Goal: Task Accomplishment & Management: Use online tool/utility

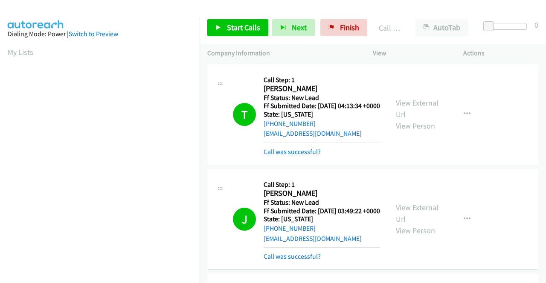
drag, startPoint x: 0, startPoint y: 0, endPoint x: 421, endPoint y: 18, distance: 421.6
click at [467, 9] on div at bounding box center [269, 16] width 538 height 33
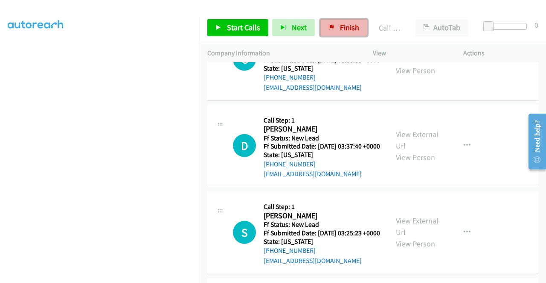
drag, startPoint x: 363, startPoint y: 22, endPoint x: 319, endPoint y: 33, distance: 45.3
click at [363, 22] on link "Finish" at bounding box center [343, 27] width 47 height 17
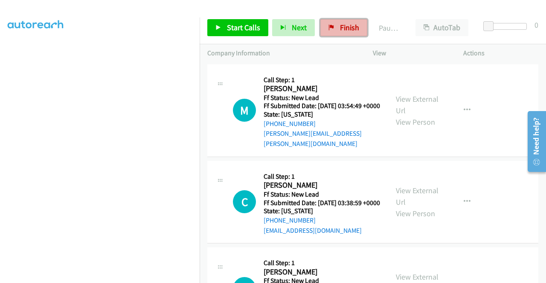
drag, startPoint x: 359, startPoint y: 20, endPoint x: 314, endPoint y: 47, distance: 53.4
click at [359, 20] on link "Finish" at bounding box center [343, 27] width 47 height 17
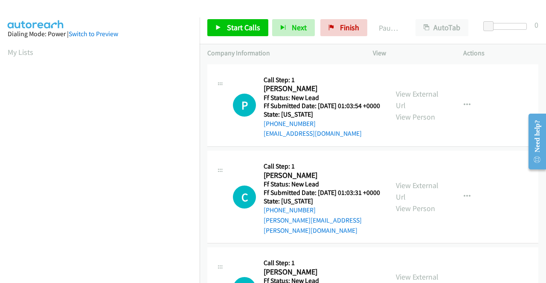
scroll to position [194, 0]
click at [411, 99] on link "View External Url" at bounding box center [417, 99] width 43 height 21
click at [427, 194] on link "View External Url" at bounding box center [417, 191] width 43 height 21
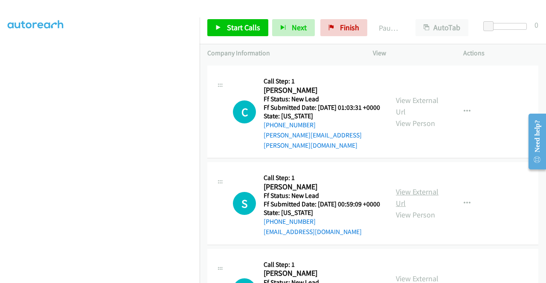
click at [431, 199] on link "View External Url" at bounding box center [417, 197] width 43 height 21
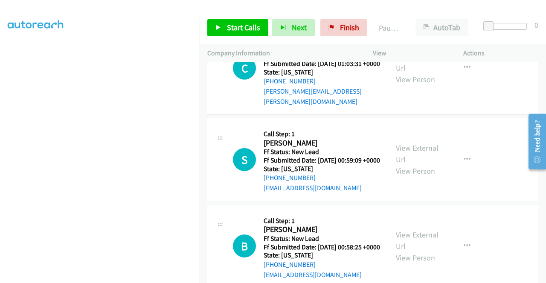
scroll to position [213, 0]
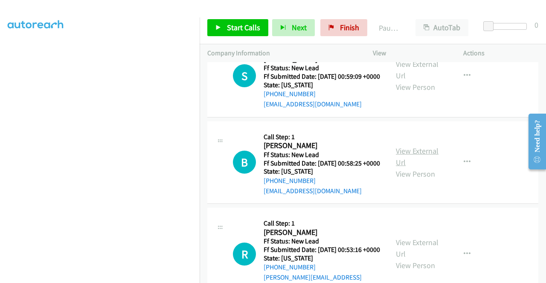
click at [431, 168] on link "View External Url" at bounding box center [417, 156] width 43 height 21
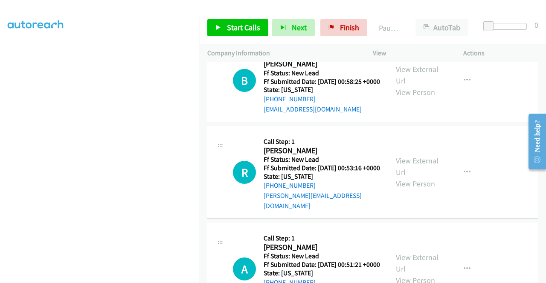
scroll to position [298, 0]
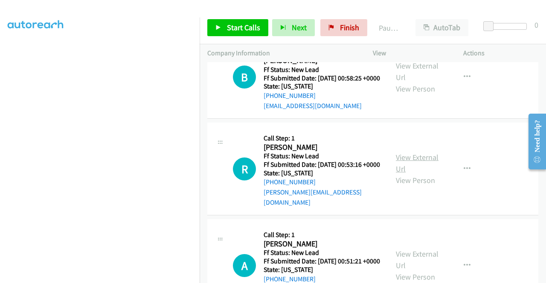
click at [417, 174] on link "View External Url" at bounding box center [417, 163] width 43 height 21
click at [245, 32] on span "Start Calls" at bounding box center [243, 28] width 33 height 10
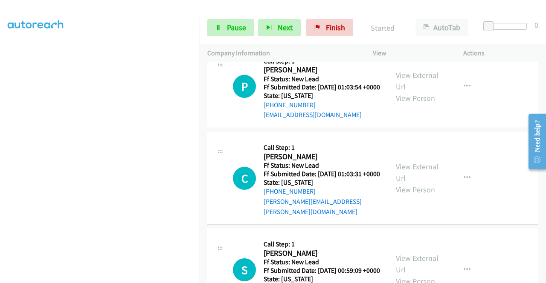
scroll to position [0, 0]
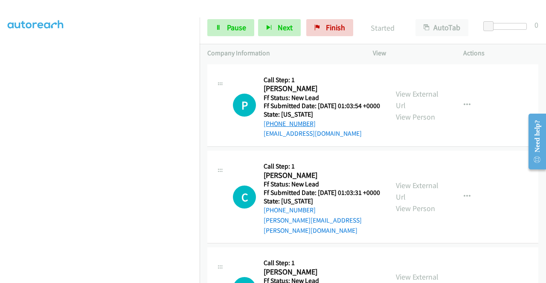
drag, startPoint x: 318, startPoint y: 134, endPoint x: 272, endPoint y: 134, distance: 45.6
click at [272, 129] on div "+1 443-224-8313" at bounding box center [321, 124] width 116 height 10
copy link "443-224-8313"
click at [227, 24] on span "Pause" at bounding box center [236, 28] width 19 height 10
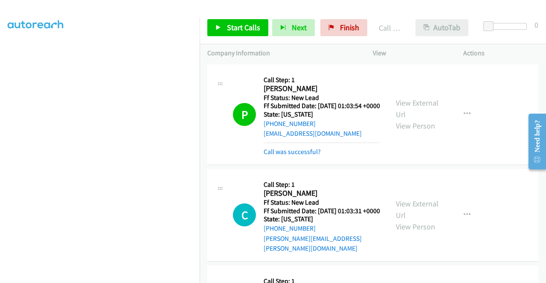
scroll to position [43, 0]
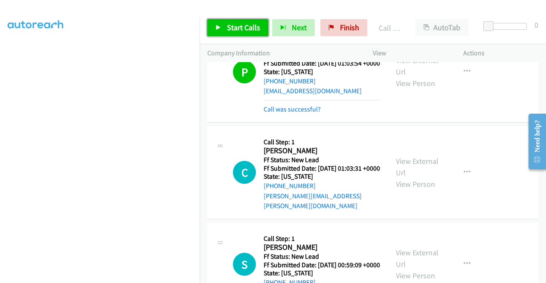
click at [241, 30] on span "Start Calls" at bounding box center [243, 28] width 33 height 10
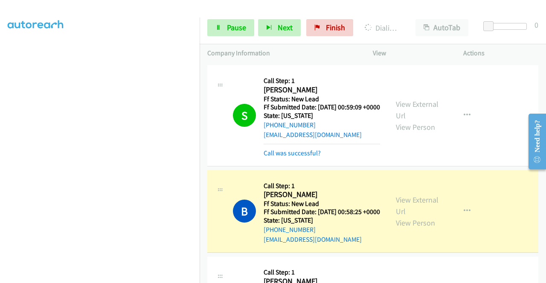
scroll to position [256, 0]
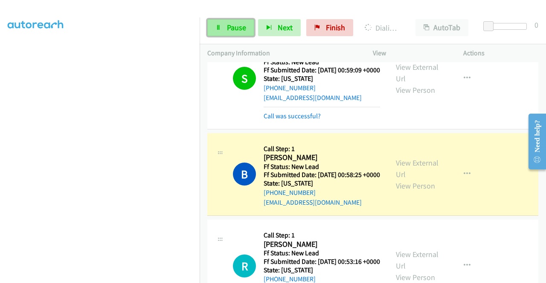
click at [236, 26] on span "Pause" at bounding box center [236, 28] width 19 height 10
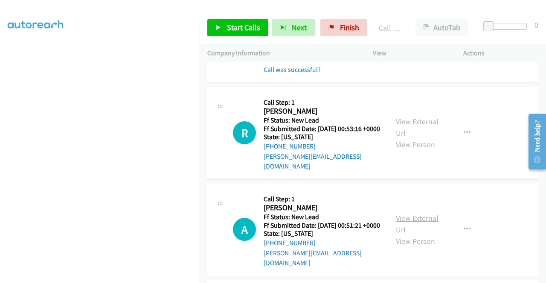
scroll to position [426, 0]
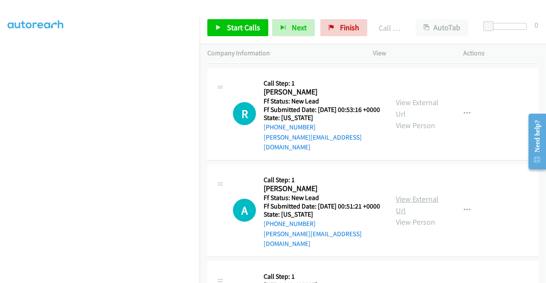
click at [413, 214] on link "View External Url" at bounding box center [417, 204] width 43 height 21
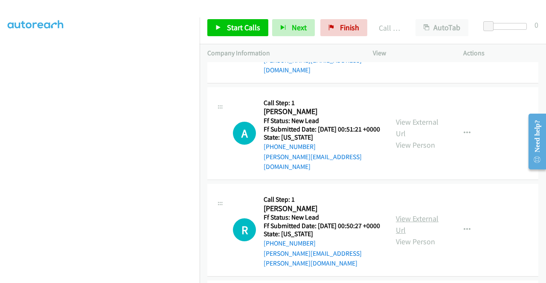
scroll to position [512, 0]
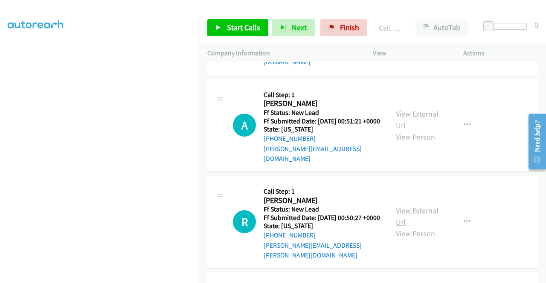
click at [425, 227] on link "View External Url" at bounding box center [417, 216] width 43 height 21
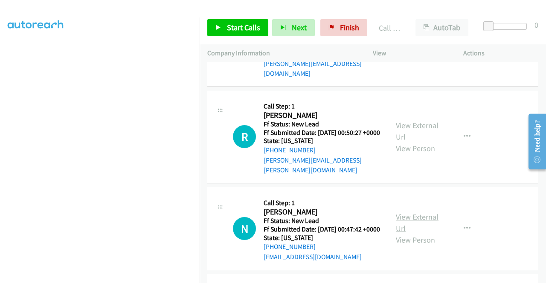
click at [426, 234] on link "View External Url" at bounding box center [417, 222] width 43 height 21
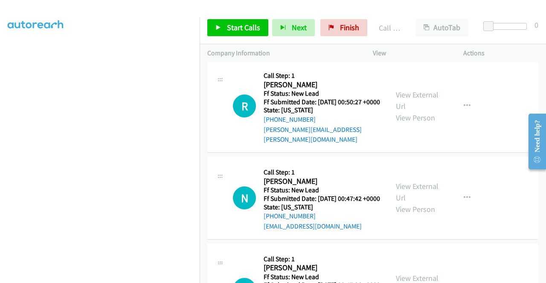
scroll to position [682, 0]
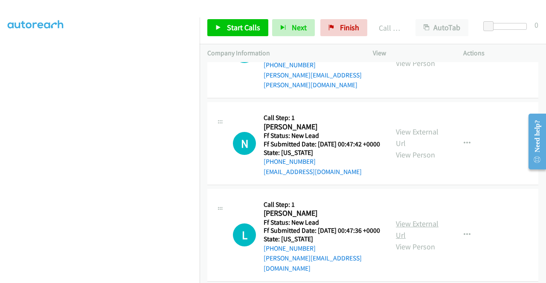
click at [416, 240] on link "View External Url" at bounding box center [417, 229] width 43 height 21
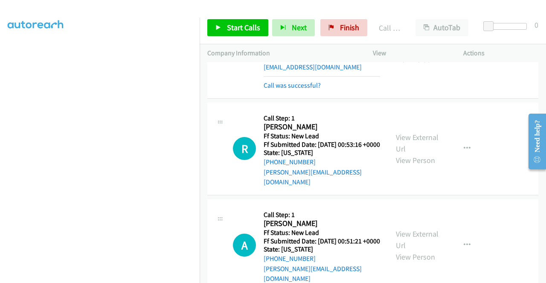
scroll to position [341, 0]
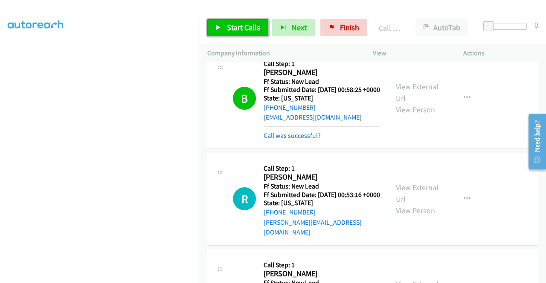
click at [242, 27] on span "Start Calls" at bounding box center [243, 28] width 33 height 10
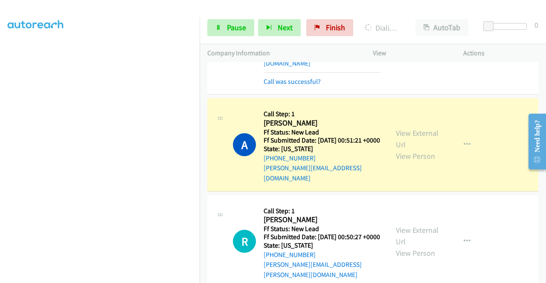
scroll to position [512, 0]
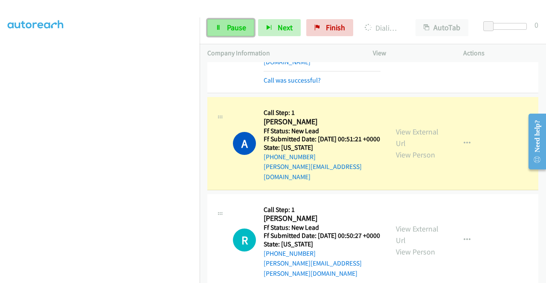
click at [230, 31] on span "Pause" at bounding box center [236, 28] width 19 height 10
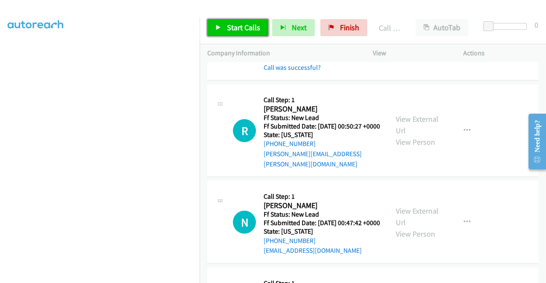
click at [236, 29] on span "Start Calls" at bounding box center [243, 28] width 33 height 10
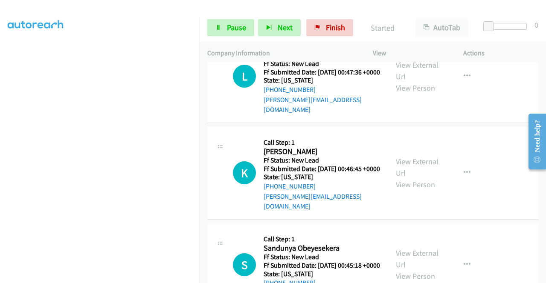
scroll to position [895, 0]
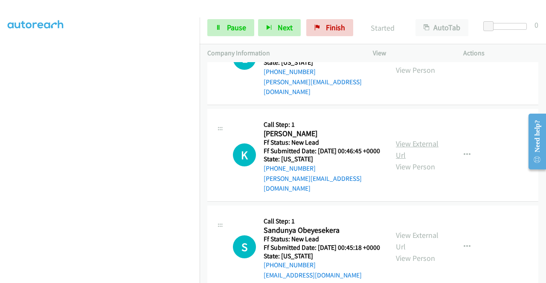
click at [415, 160] on link "View External Url" at bounding box center [417, 149] width 43 height 21
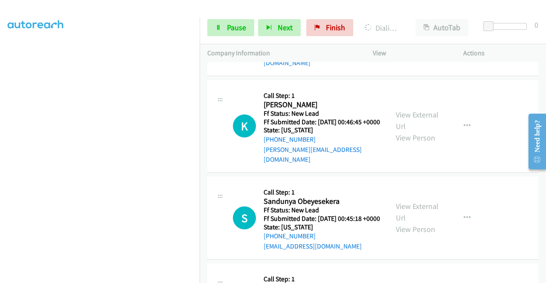
scroll to position [981, 0]
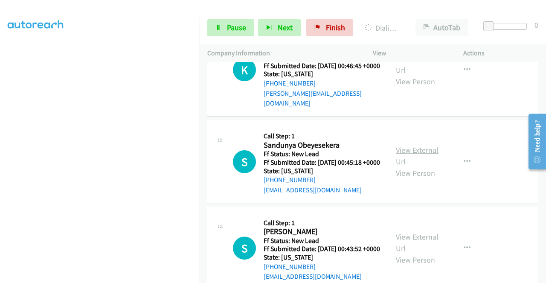
click at [403, 167] on link "View External Url" at bounding box center [417, 155] width 43 height 21
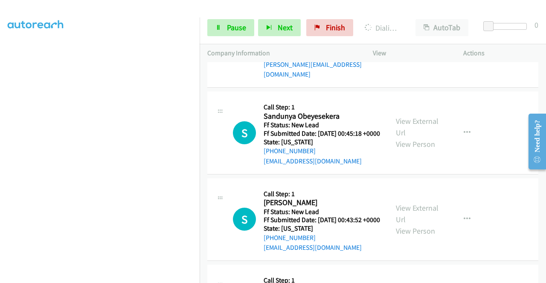
scroll to position [1066, 0]
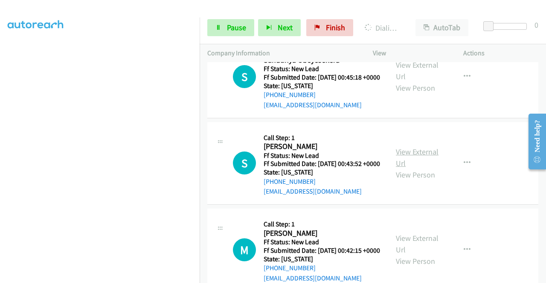
click at [411, 168] on link "View External Url" at bounding box center [417, 157] width 43 height 21
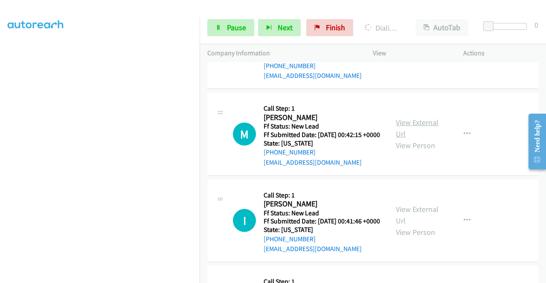
scroll to position [1194, 0]
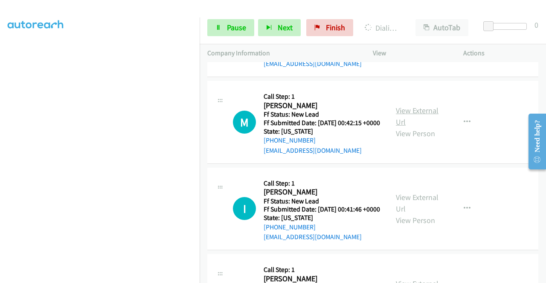
click at [408, 127] on link "View External Url" at bounding box center [417, 116] width 43 height 21
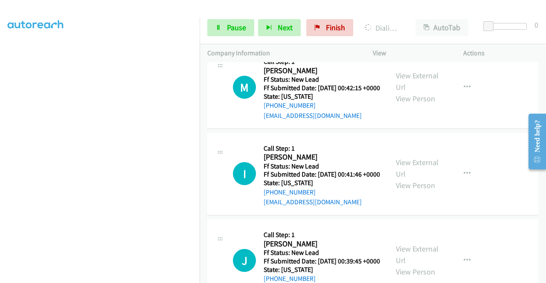
scroll to position [1236, 0]
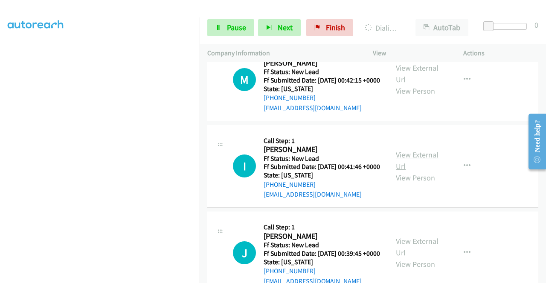
click at [408, 171] on link "View External Url" at bounding box center [417, 160] width 43 height 21
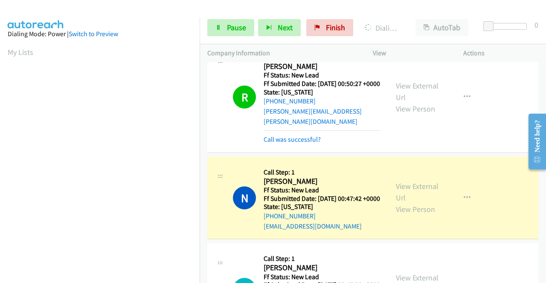
scroll to position [194, 0]
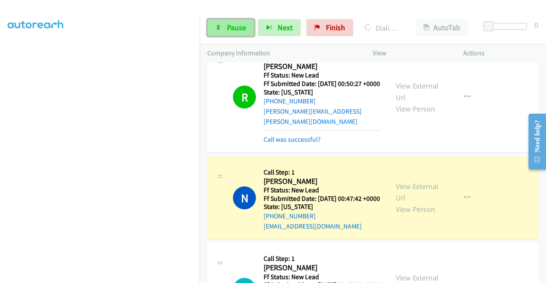
click at [228, 29] on span "Pause" at bounding box center [236, 28] width 19 height 10
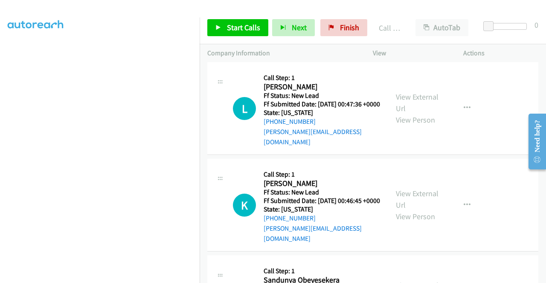
scroll to position [895, 0]
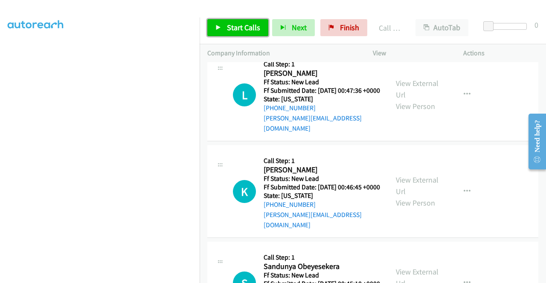
click at [238, 28] on span "Start Calls" at bounding box center [243, 28] width 33 height 10
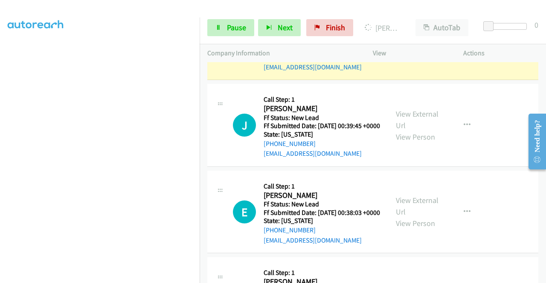
scroll to position [1492, 0]
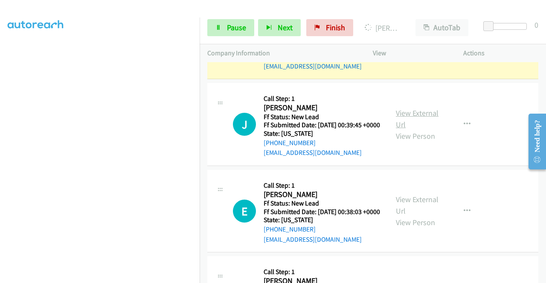
click at [417, 130] on link "View External Url" at bounding box center [417, 118] width 43 height 21
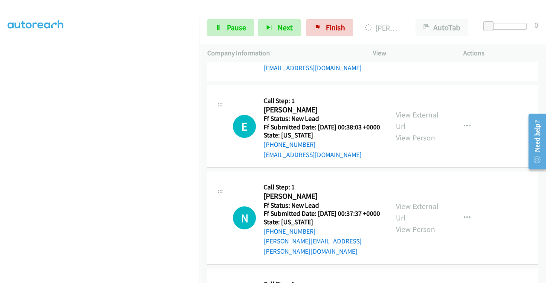
scroll to position [1577, 0]
click at [416, 131] on link "View External Url" at bounding box center [417, 120] width 43 height 21
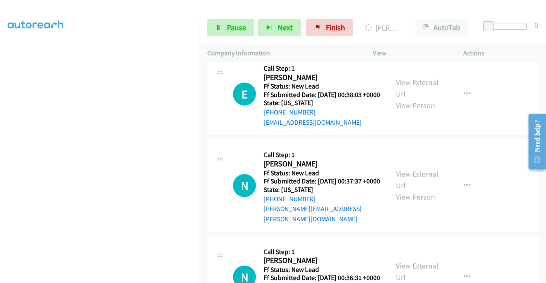
scroll to position [1663, 0]
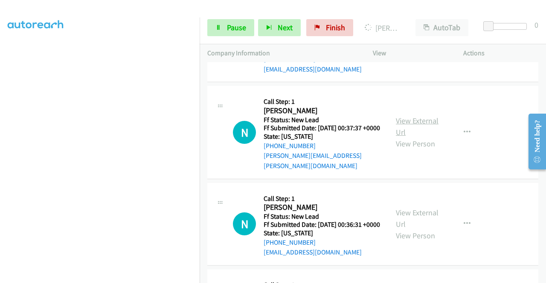
click at [414, 137] on link "View External Url" at bounding box center [417, 126] width 43 height 21
click at [243, 26] on span "Pause" at bounding box center [236, 28] width 19 height 10
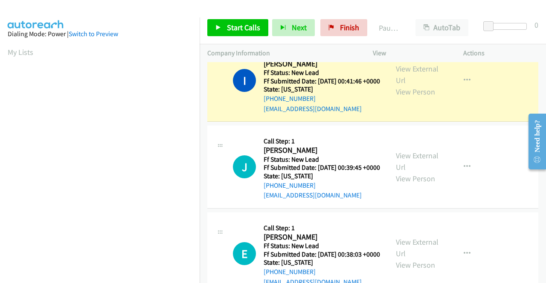
scroll to position [194, 0]
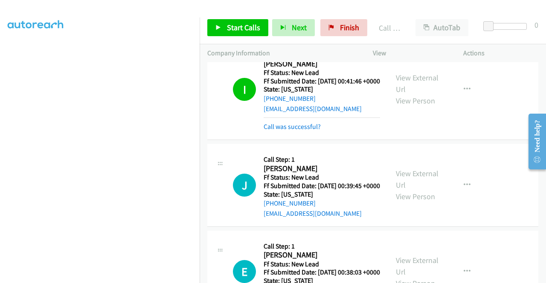
drag, startPoint x: 350, startPoint y: 8, endPoint x: 294, endPoint y: 18, distance: 57.6
click at [346, 8] on div at bounding box center [269, 16] width 538 height 33
click at [309, 131] on link "Call was successful?" at bounding box center [291, 127] width 57 height 8
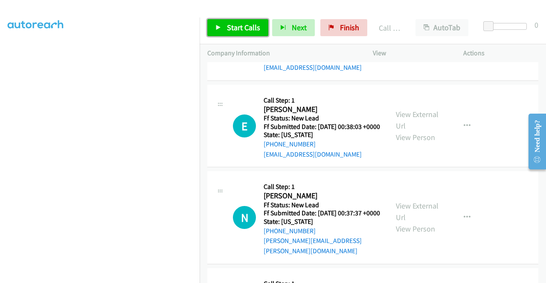
click at [240, 28] on span "Start Calls" at bounding box center [243, 28] width 33 height 10
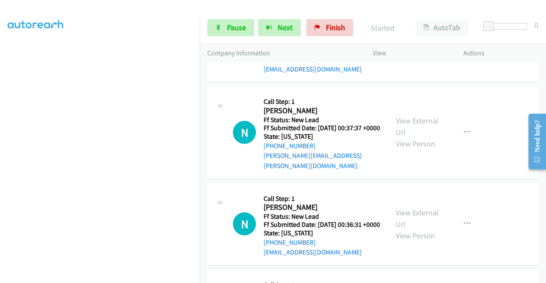
scroll to position [1705, 0]
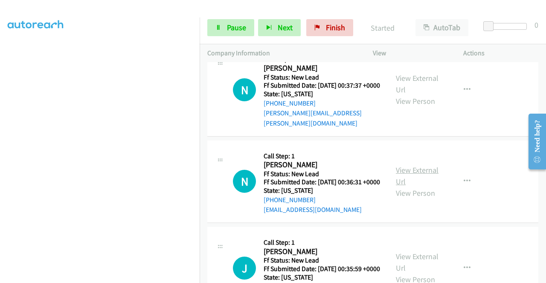
click at [416, 187] on link "View External Url" at bounding box center [417, 175] width 43 height 21
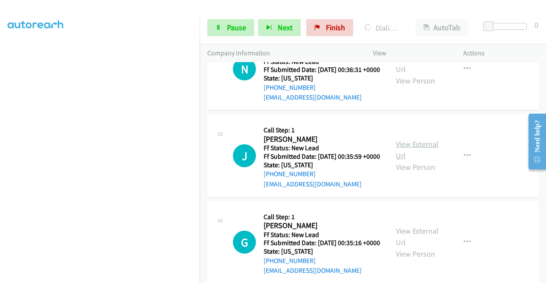
scroll to position [1833, 0]
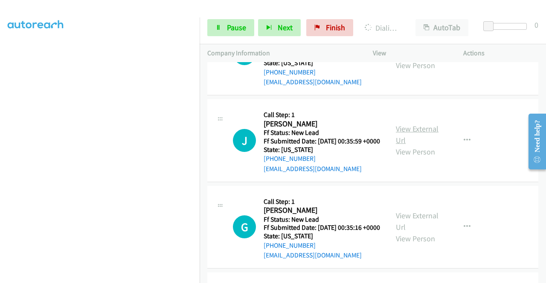
click at [415, 145] on link "View External Url" at bounding box center [417, 134] width 43 height 21
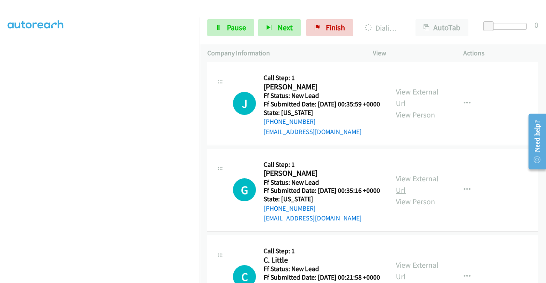
scroll to position [1918, 0]
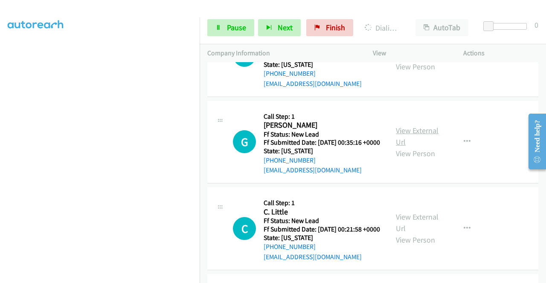
click at [408, 147] on link "View External Url" at bounding box center [417, 136] width 43 height 21
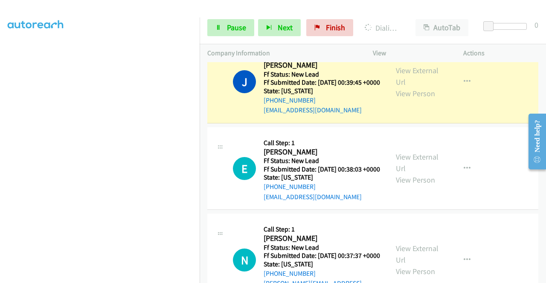
scroll to position [194, 0]
click at [229, 25] on span "Pause" at bounding box center [236, 28] width 19 height 10
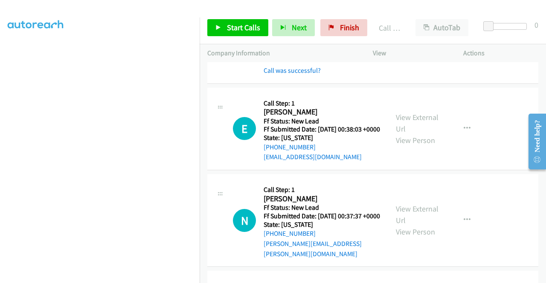
scroll to position [1620, 0]
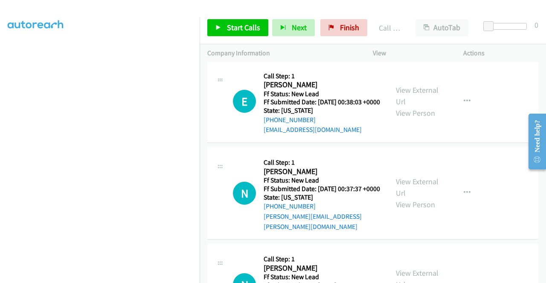
click at [294, 47] on link "Call was successful?" at bounding box center [291, 43] width 57 height 8
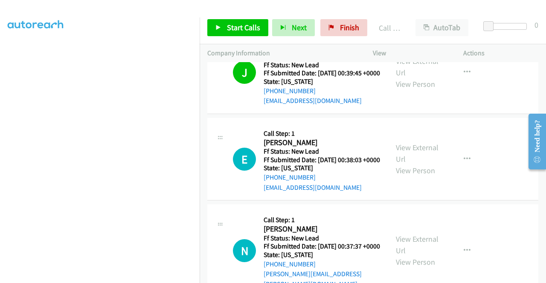
scroll to position [1535, 0]
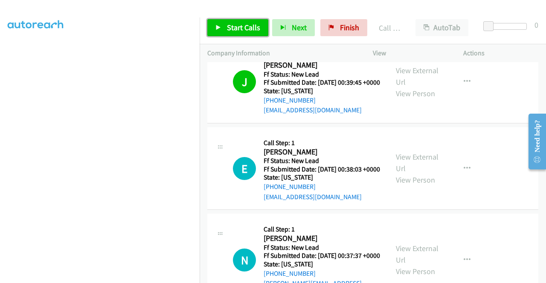
click at [242, 31] on span "Start Calls" at bounding box center [243, 28] width 33 height 10
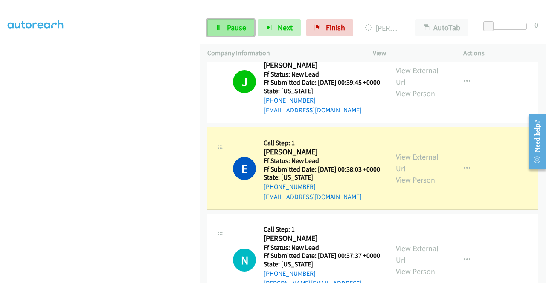
click at [231, 21] on link "Pause" at bounding box center [230, 27] width 47 height 17
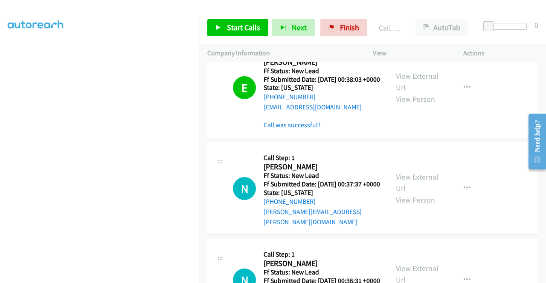
scroll to position [1663, 0]
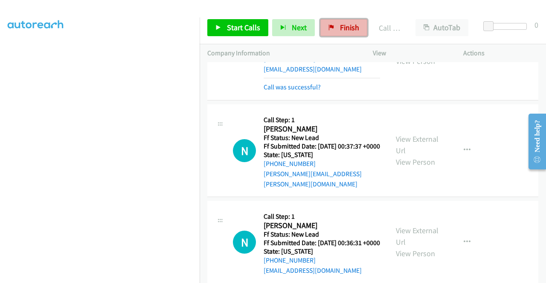
click at [351, 26] on span "Finish" at bounding box center [349, 28] width 19 height 10
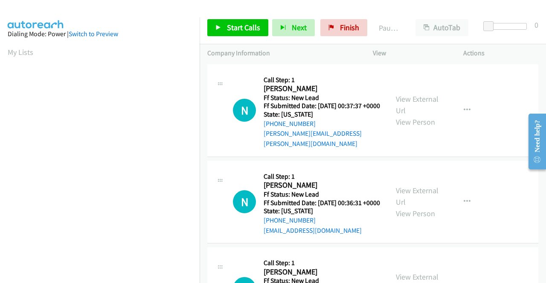
click at [496, 156] on td "N Callback Scheduled Call Step: 1 Naomi Adler America/Denver Ff Status: New Lea…" at bounding box center [373, 110] width 346 height 97
click at [340, 22] on link "Finish" at bounding box center [343, 27] width 47 height 17
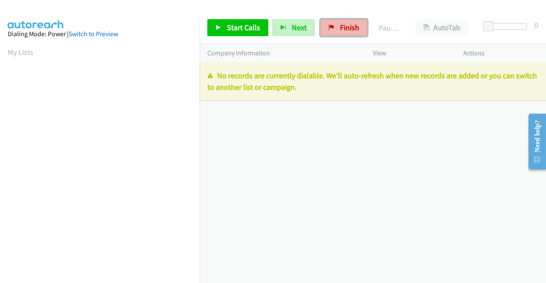
click at [350, 30] on span "Finish" at bounding box center [349, 28] width 19 height 10
